Goal: Obtain resource: Download file/media

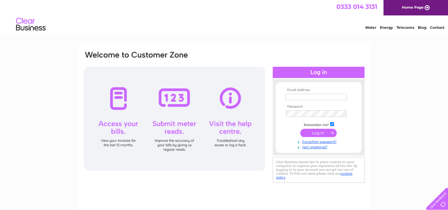
type input "gary.martin@cjlang.co.uk"
click at [321, 132] on input "submit" at bounding box center [319, 133] width 36 height 8
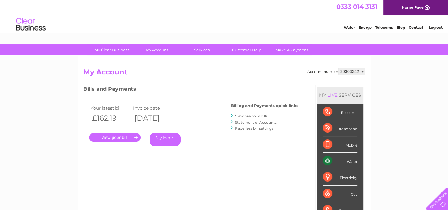
click at [352, 71] on select "1092301 1100720 30301522 30301523 30303342" at bounding box center [351, 71] width 27 height 7
select select "1092301"
click at [338, 68] on select "1092301 1100720 30301522 30301523 30303342" at bounding box center [351, 71] width 27 height 7
click at [124, 137] on link "." at bounding box center [115, 137] width 52 height 9
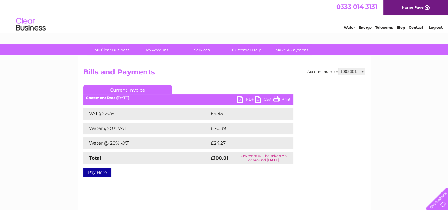
click at [252, 99] on link "PDF" at bounding box center [246, 100] width 18 height 9
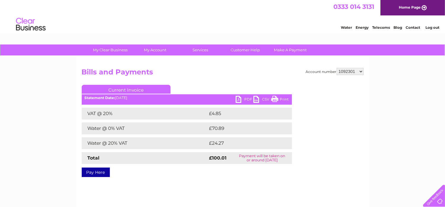
click at [353, 70] on select "1092301 1100720 30301522 30301523 30303342" at bounding box center [350, 71] width 27 height 7
select select "1100720"
click at [337, 68] on select "1092301 1100720 30301522 30301523 30303342" at bounding box center [350, 71] width 27 height 7
click at [249, 98] on link "PDF" at bounding box center [245, 100] width 18 height 9
click at [354, 71] on select "1092301 1100720 30301522 30301523 30303342" at bounding box center [350, 71] width 27 height 7
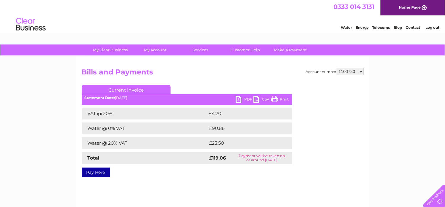
select select "30301522"
click at [337, 68] on select "1092301 1100720 30301522 30301523 30303342" at bounding box center [350, 71] width 27 height 7
click at [249, 98] on link "PDF" at bounding box center [245, 100] width 18 height 9
click at [356, 71] on select "1092301 1100720 30301522 30301523 30303342" at bounding box center [350, 71] width 27 height 7
select select "30301523"
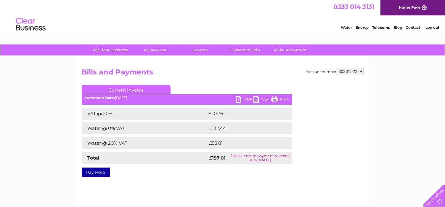
click at [337, 68] on select "1092301 1100720 30301522 30301523 30303342" at bounding box center [350, 71] width 27 height 7
click at [249, 98] on link "PDF" at bounding box center [245, 100] width 18 height 9
click at [353, 70] on select "1092301 1100720 30301522 30301523 30303342" at bounding box center [350, 71] width 27 height 7
select select "30303342"
click at [337, 68] on select "1092301 1100720 30301522 30301523 30303342" at bounding box center [350, 71] width 27 height 7
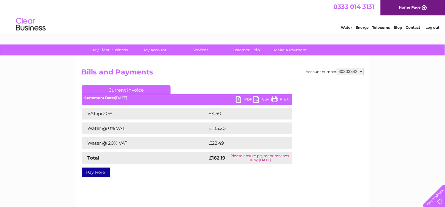
click at [360, 70] on select "1092301 1100720 30301522 30301523 30303342" at bounding box center [350, 71] width 27 height 7
click at [337, 68] on select "1092301 1100720 30301522 30301523 30303342" at bounding box center [350, 71] width 27 height 7
click at [246, 98] on link "PDF" at bounding box center [245, 100] width 18 height 9
click at [337, 70] on div "Account number 1092301 1100720 30301522 30301523 30303342" at bounding box center [335, 71] width 58 height 7
click at [341, 70] on select "1092301 1100720 30301522 30301523 30303342" at bounding box center [350, 71] width 27 height 7
